Goal: Transaction & Acquisition: Purchase product/service

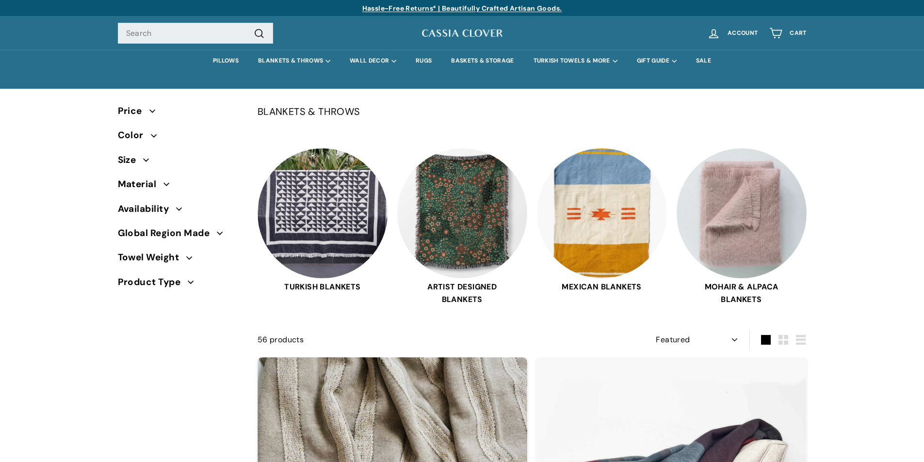
click at [665, 331] on select "Sort Featured Best selling Alphabetically, A-Z Alphabetically, Z-A Price, low t…" at bounding box center [697, 340] width 90 height 20
select select "title-descending"
click at [657, 330] on select "Sort Featured Best selling Alphabetically, A-Z Alphabetically, Z-A Price, low t…" at bounding box center [697, 340] width 90 height 20
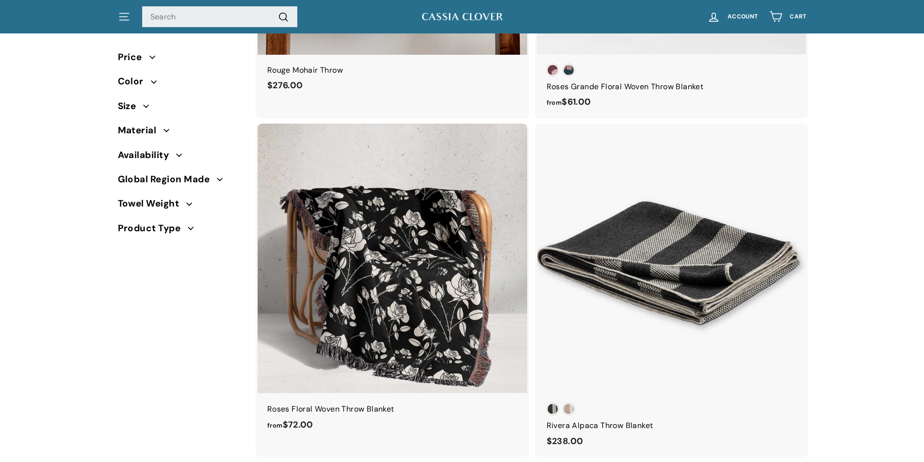
scroll to position [2931, 0]
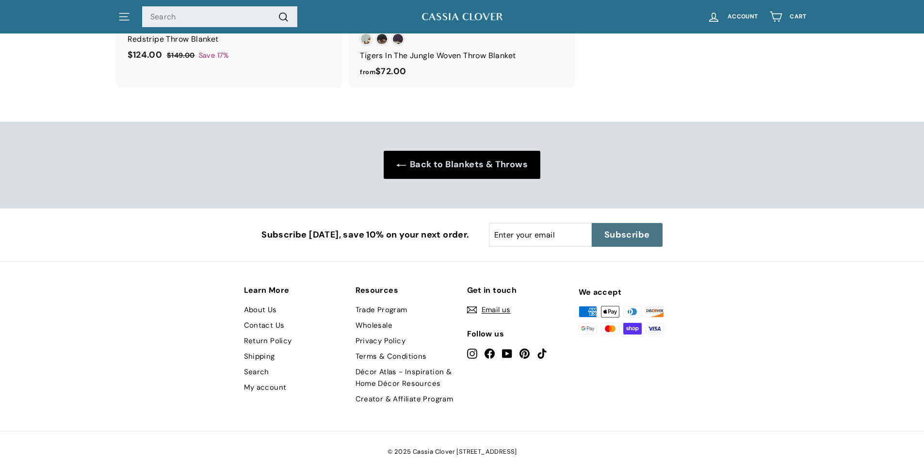
scroll to position [1466, 0]
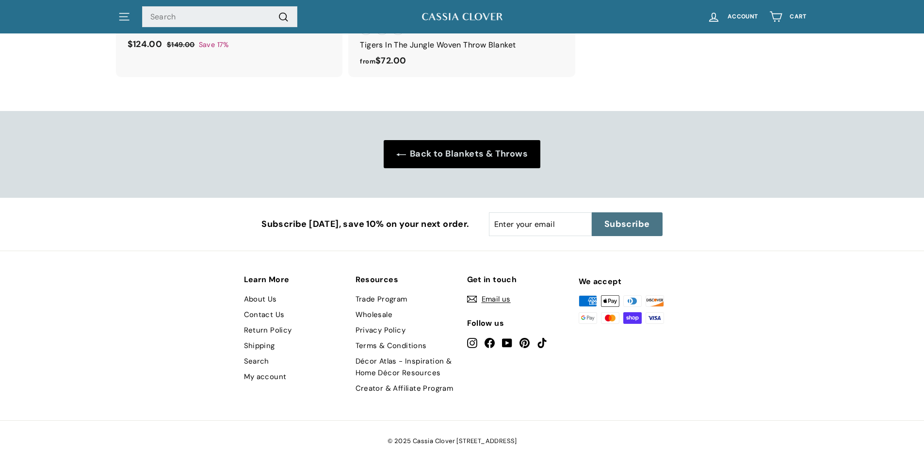
click at [248, 372] on link "My account" at bounding box center [265, 377] width 43 height 16
